Goal: Browse casually

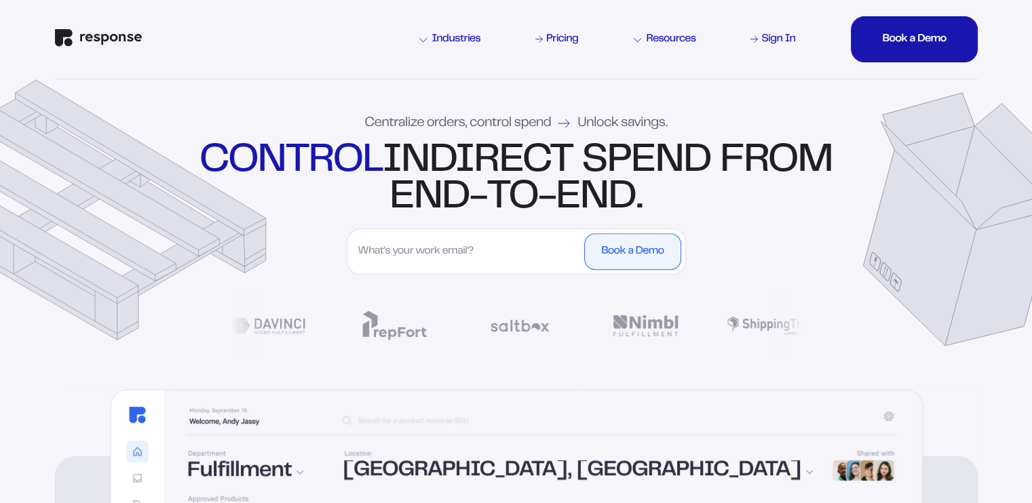
drag, startPoint x: 206, startPoint y: 216, endPoint x: 231, endPoint y: 221, distance: 25.4
click at [231, 221] on div "Centralize orders, control spend Unlock savings. control indirect spend from en…" at bounding box center [516, 232] width 977 height 307
drag, startPoint x: 901, startPoint y: 231, endPoint x: 871, endPoint y: 210, distance: 36.5
click at [942, 198] on div "Centralize orders, control spend Unlock savings. control indirect spend from en…" at bounding box center [516, 232] width 977 height 307
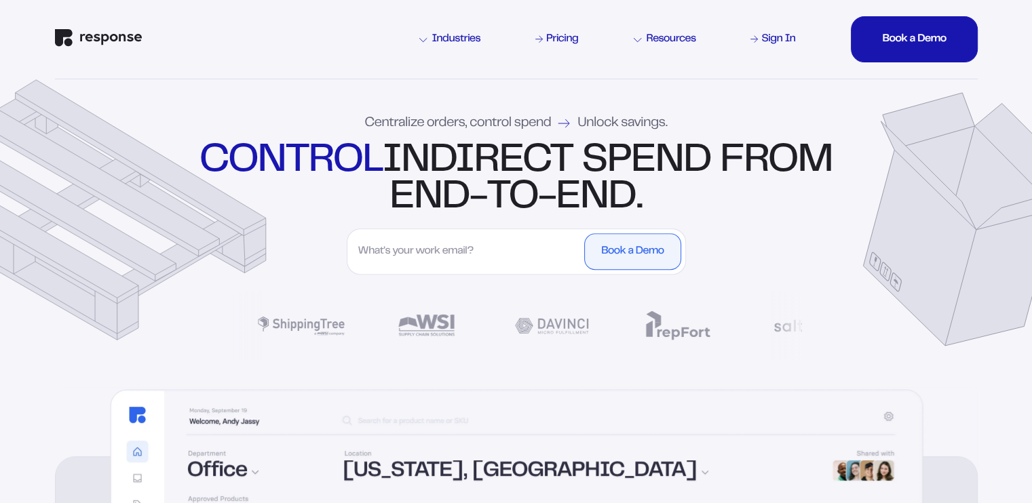
drag, startPoint x: 923, startPoint y: 277, endPoint x: 864, endPoint y: 257, distance: 61.6
click at [864, 257] on div "Centralize orders, control spend Unlock savings. control indirect spend from en…" at bounding box center [516, 232] width 977 height 307
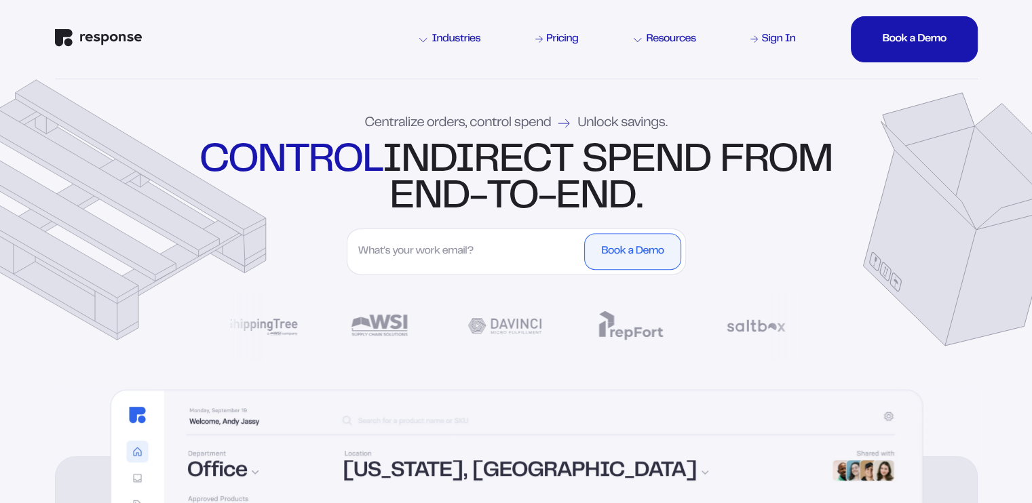
drag, startPoint x: 165, startPoint y: 238, endPoint x: 189, endPoint y: 206, distance: 40.2
click at [193, 206] on div "Centralize orders, control spend Unlock savings. control indirect spend from en…" at bounding box center [516, 232] width 977 height 307
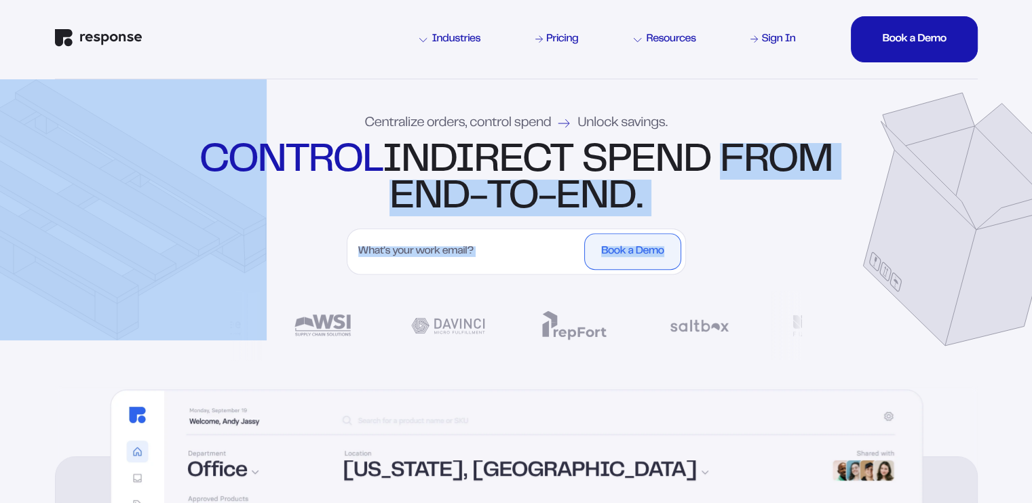
drag, startPoint x: 917, startPoint y: 233, endPoint x: 923, endPoint y: 186, distance: 48.0
click at [926, 178] on div "Centralize orders, control spend Unlock savings. control indirect spend from en…" at bounding box center [516, 232] width 977 height 307
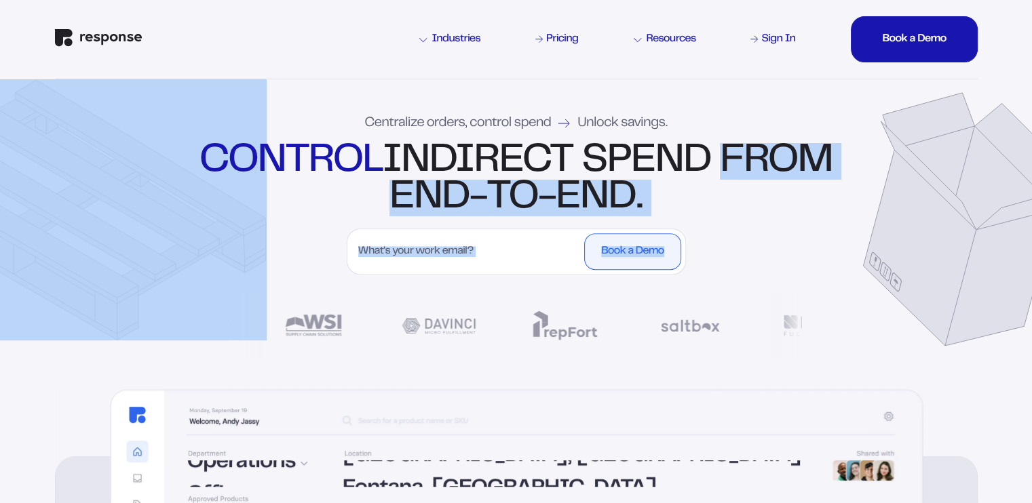
click at [917, 259] on div "Centralize orders, control spend Unlock savings. control indirect spend from en…" at bounding box center [516, 232] width 977 height 307
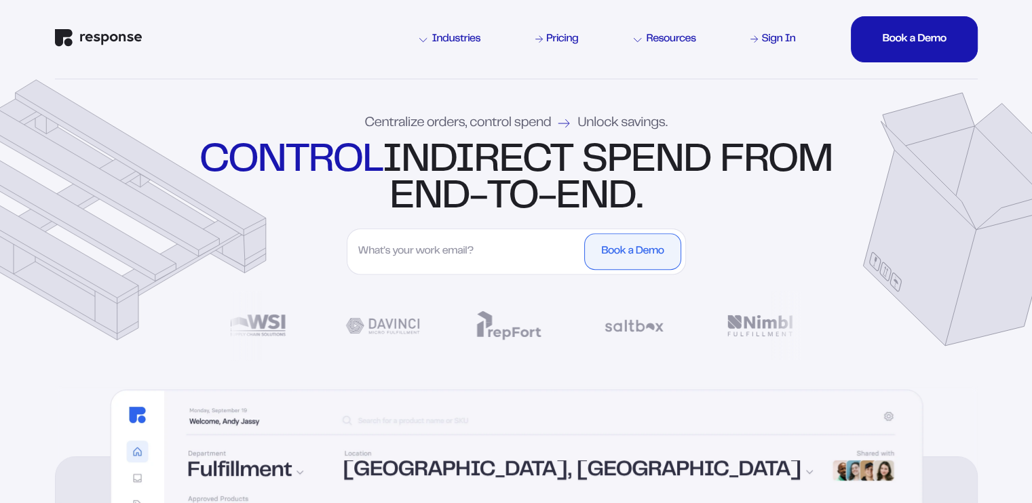
drag, startPoint x: 480, startPoint y: 193, endPoint x: 765, endPoint y: 193, distance: 284.3
click at [765, 193] on div "control indirect spend from end-to-end." at bounding box center [516, 179] width 640 height 73
click at [765, 195] on div "control indirect spend from end-to-end." at bounding box center [516, 179] width 640 height 73
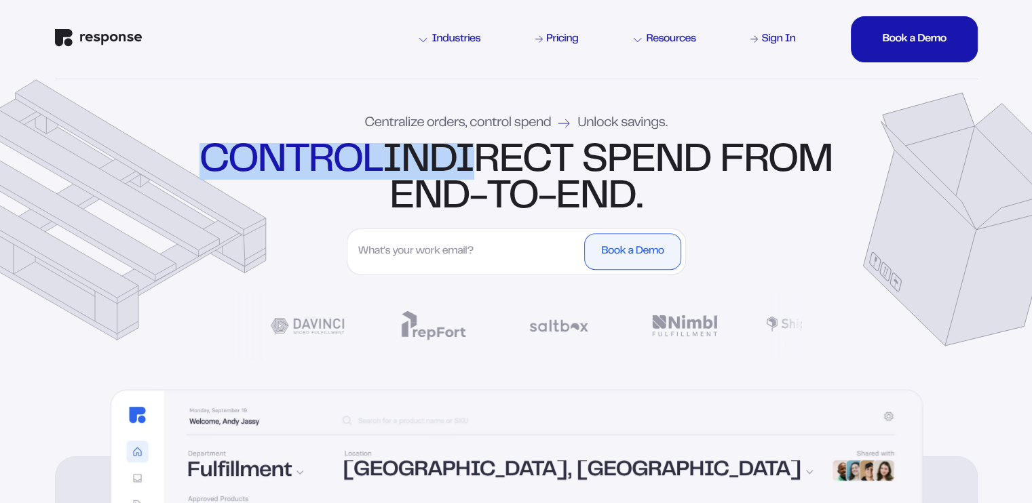
drag, startPoint x: 264, startPoint y: 149, endPoint x: 509, endPoint y: 149, distance: 244.9
click at [509, 149] on div "control indirect spend from end-to-end." at bounding box center [516, 179] width 640 height 73
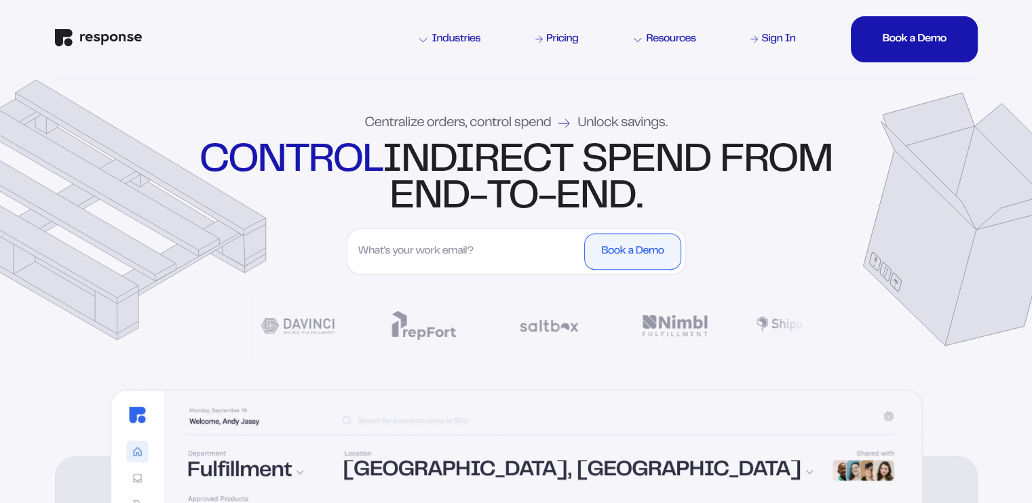
click at [590, 148] on div "control indirect spend from end-to-end." at bounding box center [516, 179] width 640 height 73
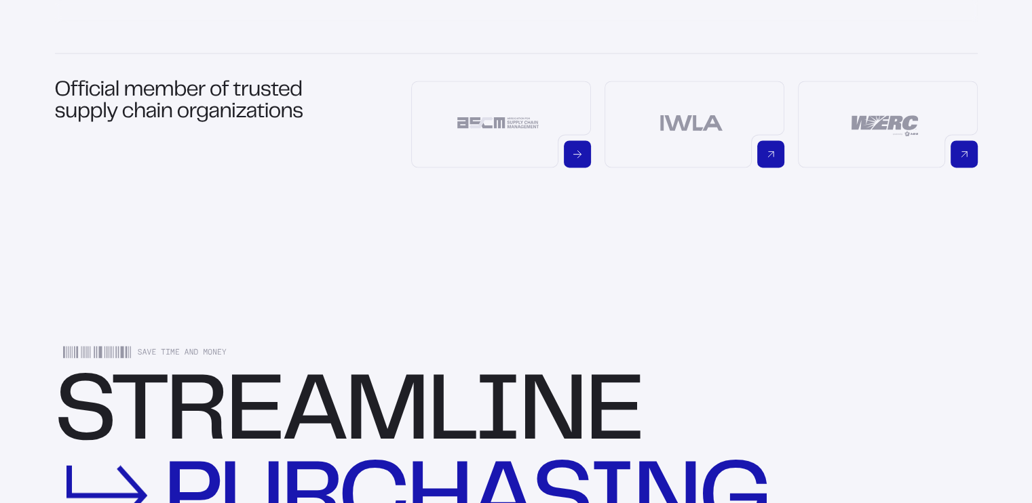
scroll to position [1289, 0]
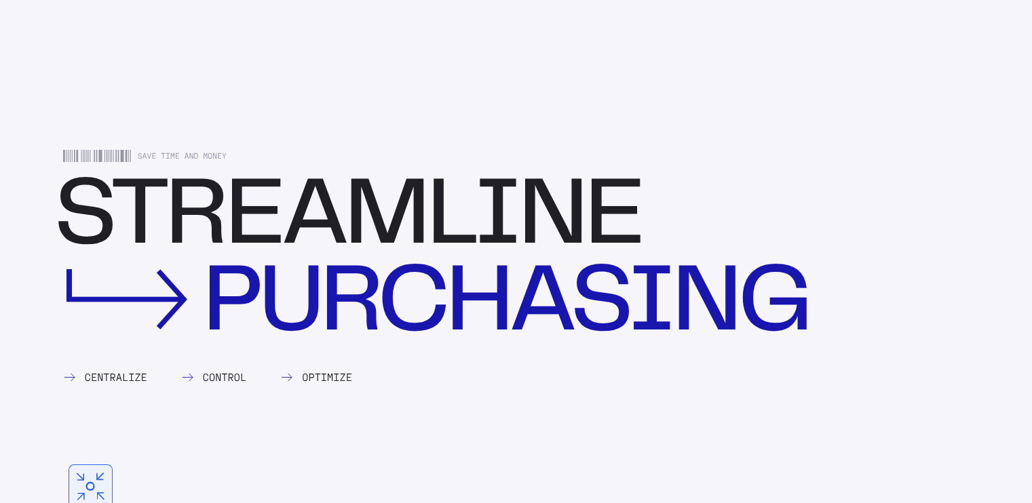
drag, startPoint x: 66, startPoint y: 155, endPoint x: 605, endPoint y: 147, distance: 539.5
click at [122, 154] on icon at bounding box center [97, 156] width 68 height 12
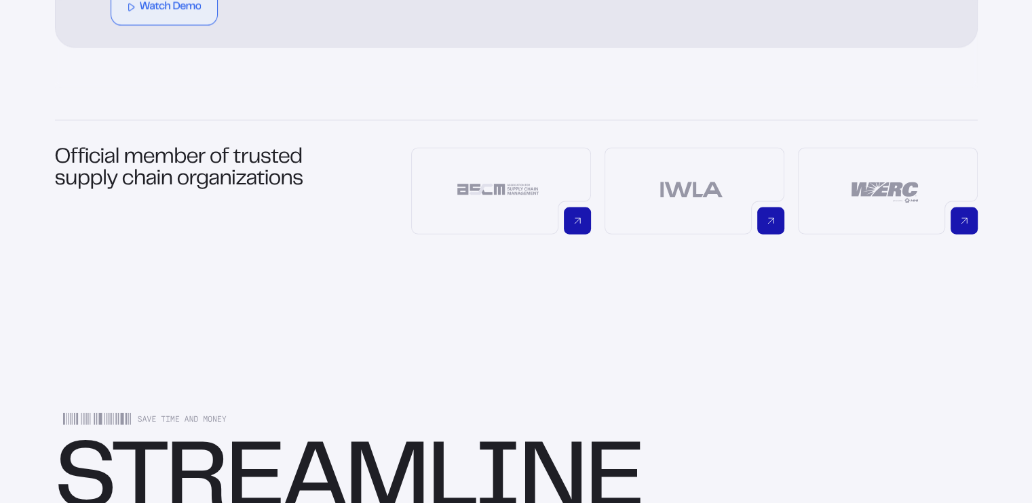
scroll to position [0, 0]
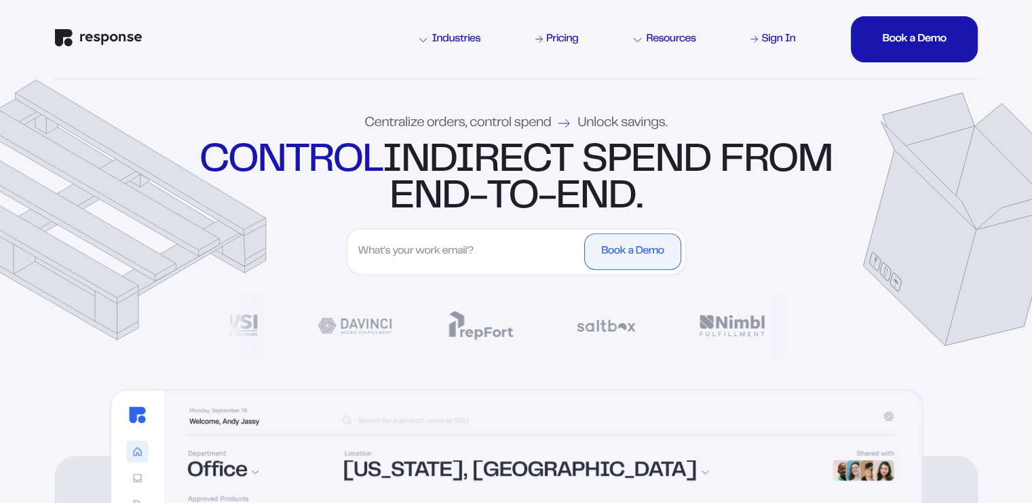
drag, startPoint x: 961, startPoint y: 284, endPoint x: 871, endPoint y: 286, distance: 89.6
click at [871, 286] on div "Centralize orders, control spend Unlock savings. control indirect spend from en…" at bounding box center [516, 232] width 977 height 307
drag, startPoint x: 181, startPoint y: 227, endPoint x: 221, endPoint y: 217, distance: 40.5
click at [221, 217] on div "Centralize orders, control spend Unlock savings. control indirect spend from en…" at bounding box center [516, 232] width 977 height 307
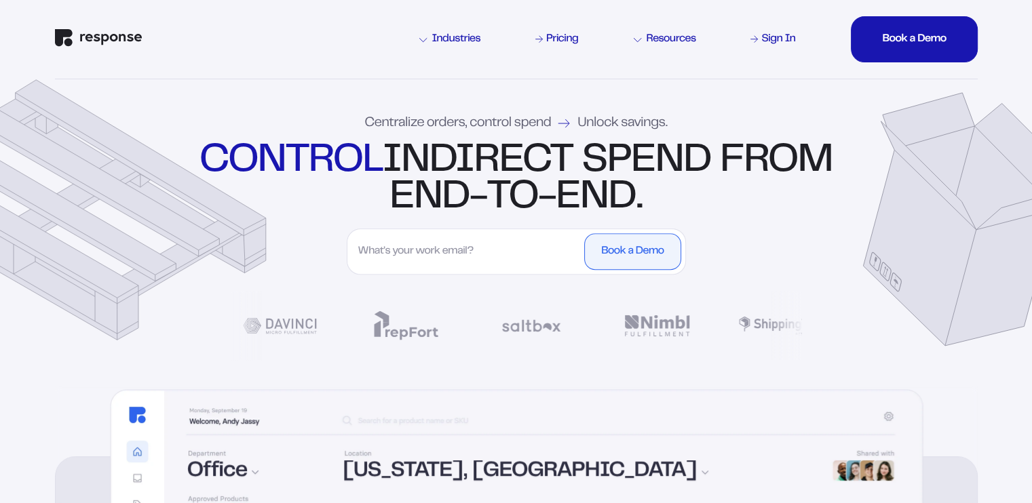
drag, startPoint x: 974, startPoint y: 305, endPoint x: 958, endPoint y: 246, distance: 61.9
click at [958, 246] on div "Centralize orders, control spend Unlock savings. control indirect spend from en…" at bounding box center [516, 232] width 977 height 307
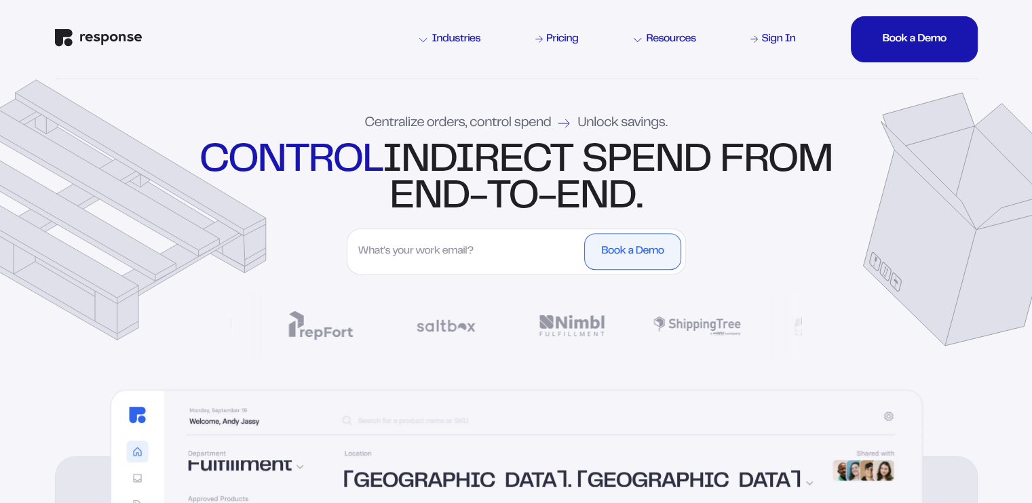
drag, startPoint x: 606, startPoint y: 326, endPoint x: 605, endPoint y: 319, distance: 6.8
click at [605, 319] on div "Centralize orders, control spend Unlock savings. control indirect spend from en…" at bounding box center [516, 232] width 977 height 307
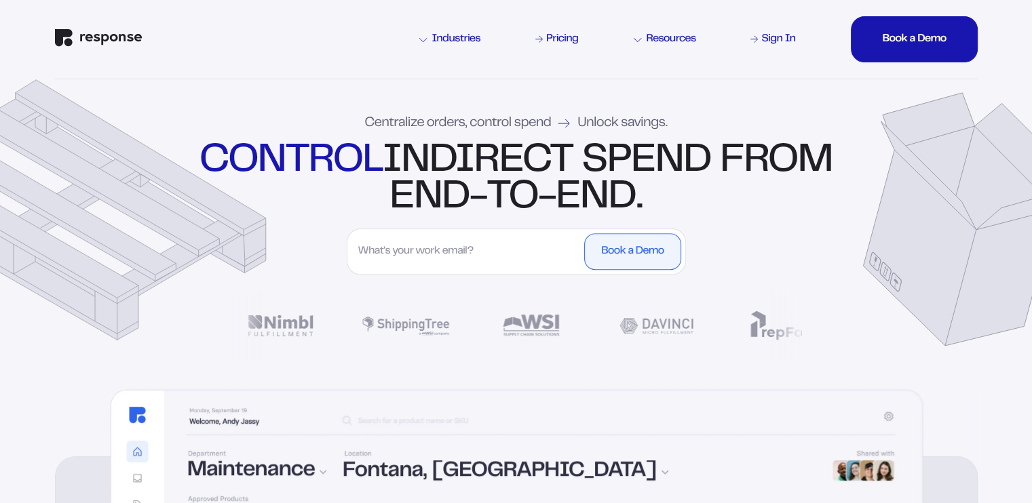
drag, startPoint x: 935, startPoint y: 252, endPoint x: 969, endPoint y: 224, distance: 43.9
click at [969, 224] on div "Centralize orders, control spend Unlock savings. control indirect spend from en…" at bounding box center [516, 232] width 977 height 307
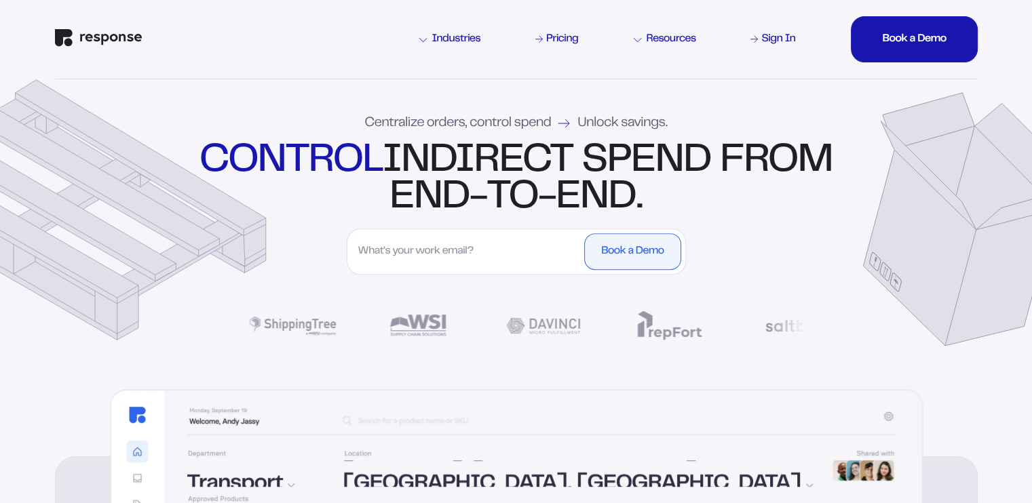
drag, startPoint x: 220, startPoint y: 229, endPoint x: 209, endPoint y: 195, distance: 36.3
click at [209, 195] on div "Centralize orders, control spend Unlock savings. control indirect spend from en…" at bounding box center [516, 232] width 977 height 307
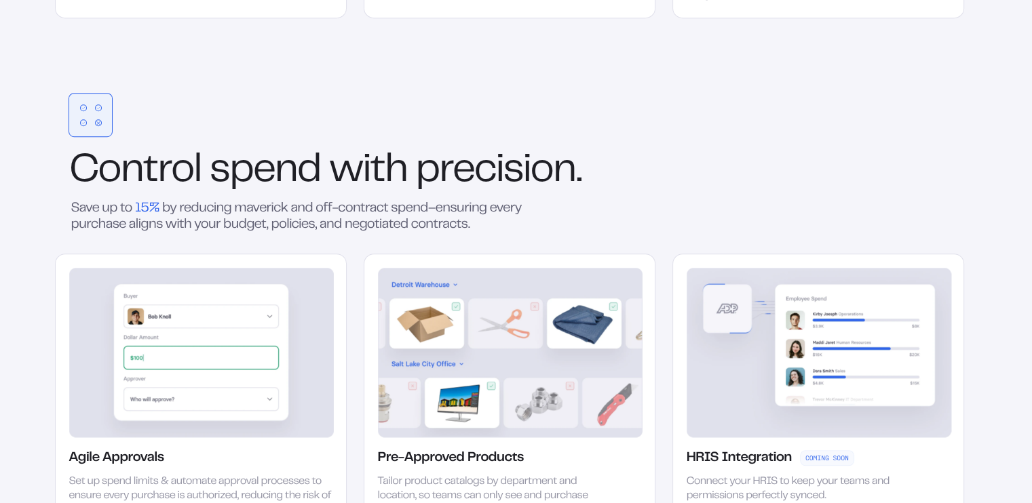
scroll to position [2307, 0]
